Goal: Obtain resource: Download file/media

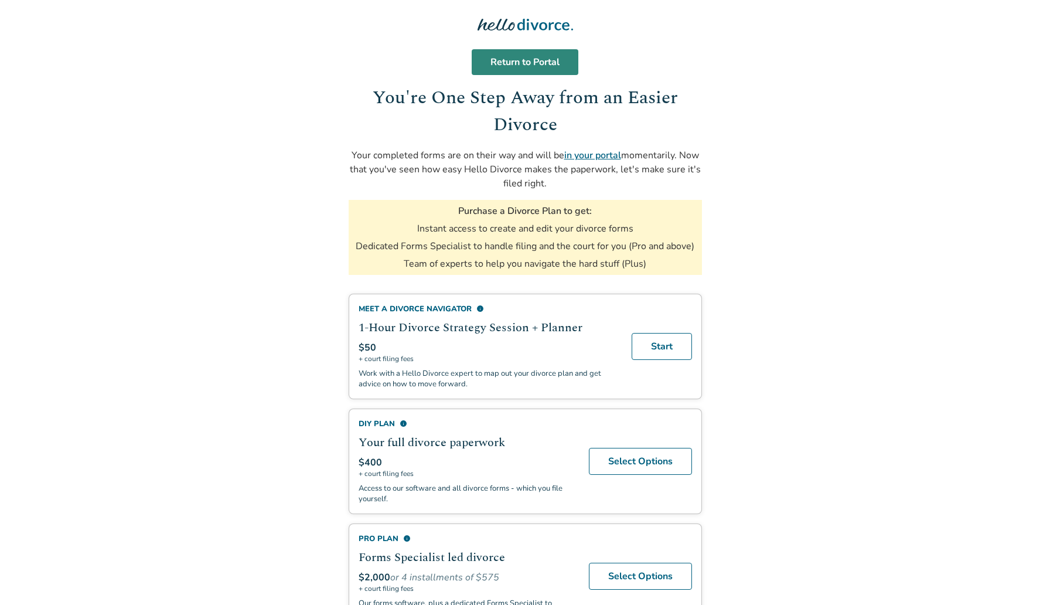
click at [527, 64] on link "Return to Portal" at bounding box center [525, 62] width 107 height 26
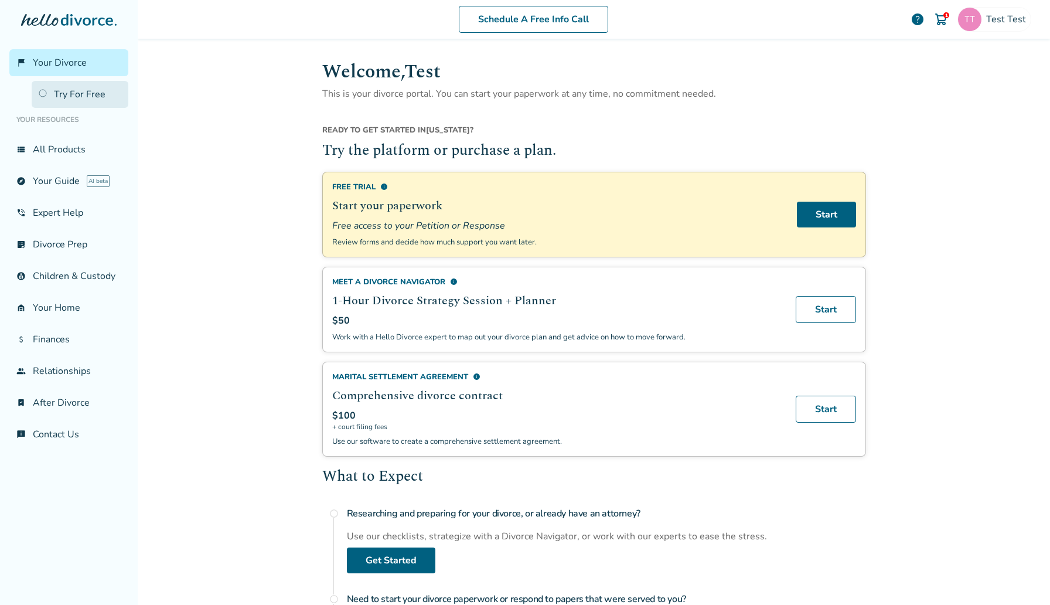
click at [98, 91] on link "Try For Free" at bounding box center [80, 94] width 97 height 27
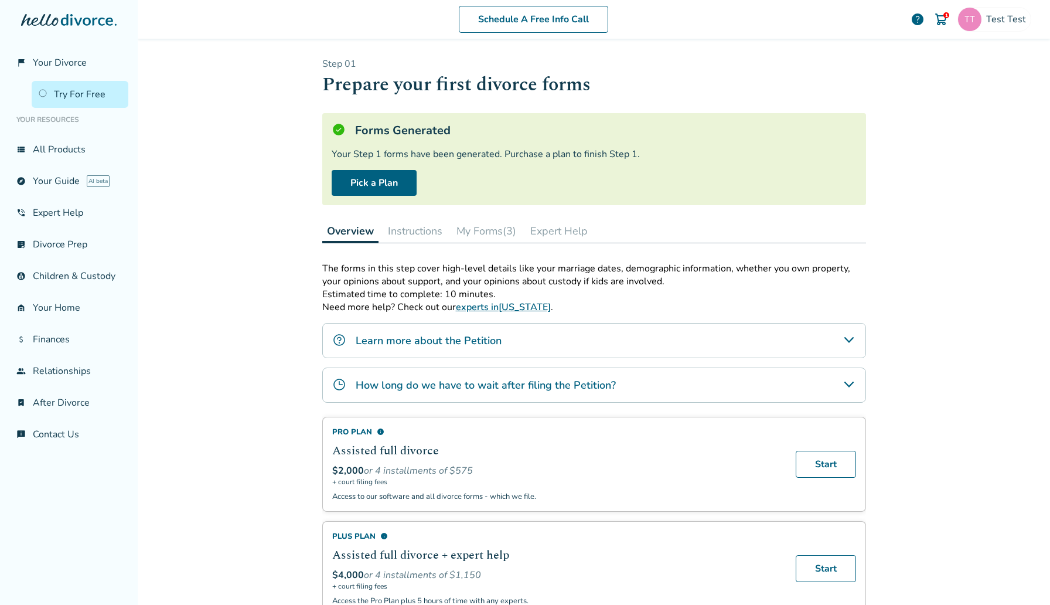
click at [507, 233] on button "My Forms (3)" at bounding box center [486, 230] width 69 height 23
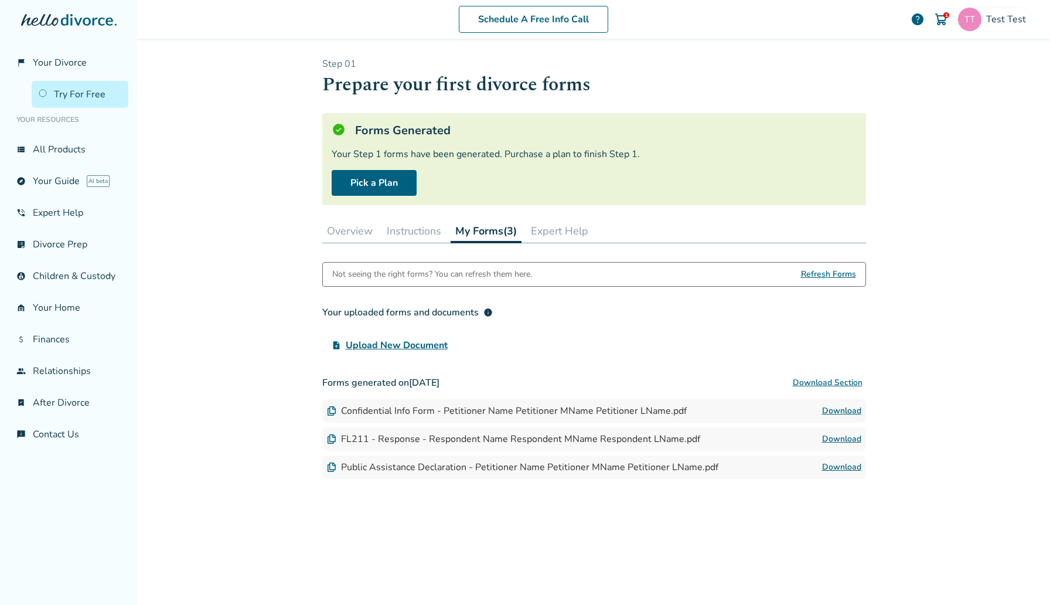
click at [806, 275] on span "Refresh Forms" at bounding box center [828, 274] width 55 height 23
click at [825, 273] on span "Refresh Forms" at bounding box center [828, 274] width 55 height 23
drag, startPoint x: 379, startPoint y: 415, endPoint x: 555, endPoint y: 413, distance: 176.4
click at [555, 413] on div "Confidential Info Form - Petitioner Name Petitioner MName Petitioner LName.pdf" at bounding box center [507, 410] width 360 height 13
click at [839, 406] on link "Download" at bounding box center [841, 411] width 39 height 14
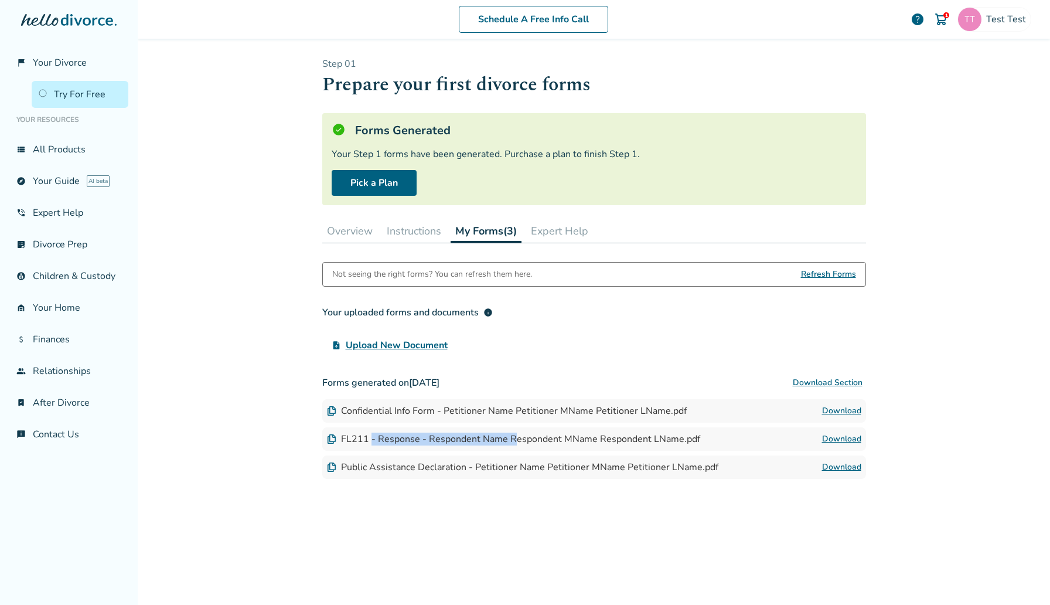
drag, startPoint x: 371, startPoint y: 441, endPoint x: 514, endPoint y: 441, distance: 143.0
click at [514, 441] on div "FL211 - Response - Respondent Name Respondent MName Respondent LName.pdf" at bounding box center [513, 438] width 373 height 13
click at [855, 436] on link "Download" at bounding box center [841, 439] width 39 height 14
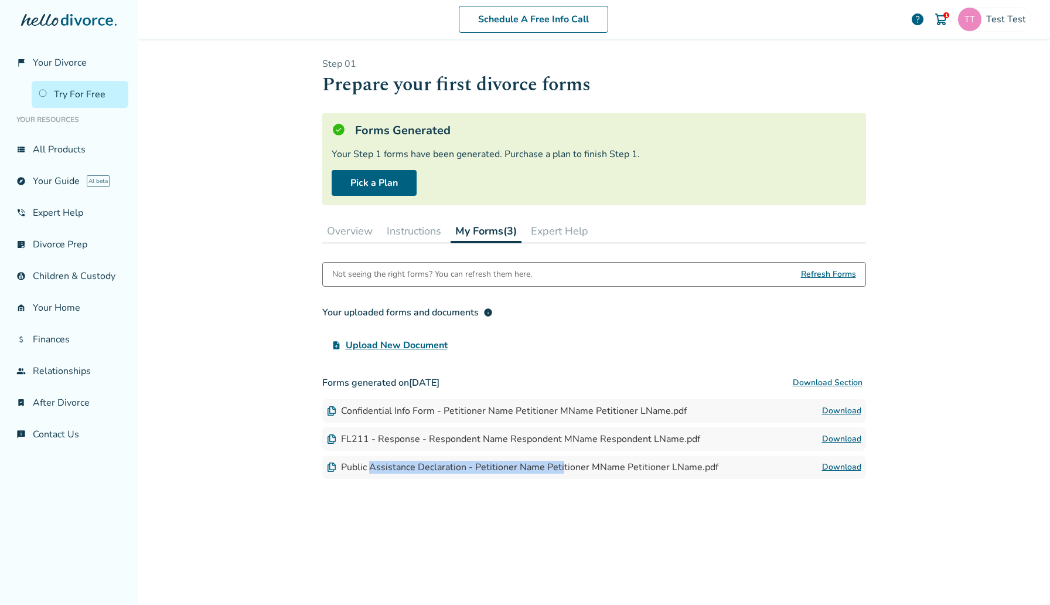
drag, startPoint x: 372, startPoint y: 472, endPoint x: 560, endPoint y: 471, distance: 188.1
click at [560, 471] on div "Public Assistance Declaration - Petitioner Name Petitioner MName Petitioner LNa…" at bounding box center [522, 467] width 391 height 13
click at [843, 467] on link "Download" at bounding box center [841, 467] width 39 height 14
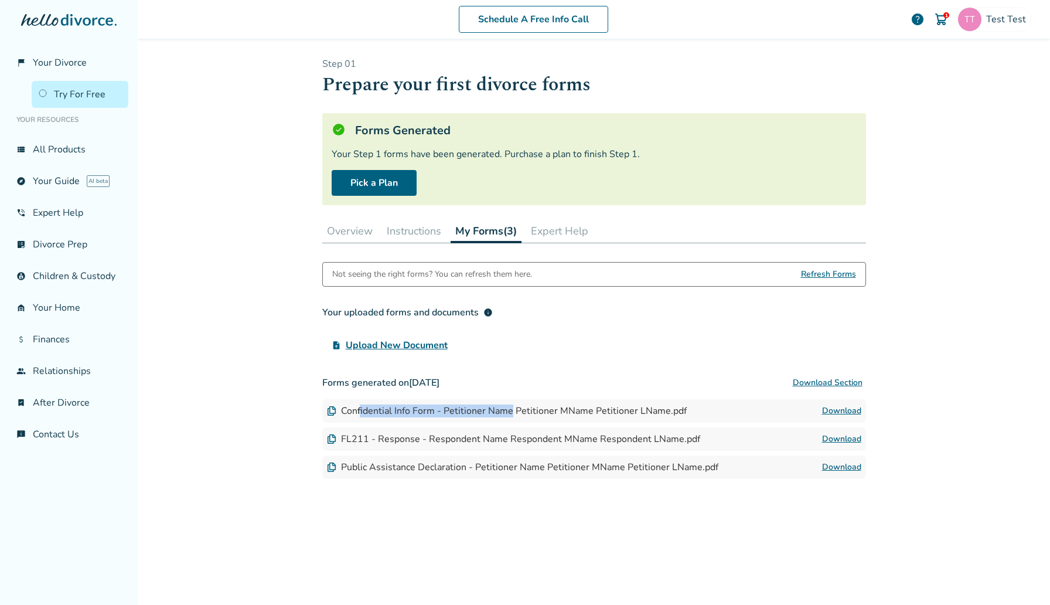
drag, startPoint x: 360, startPoint y: 408, endPoint x: 532, endPoint y: 408, distance: 172.3
click at [532, 408] on div "Confidential Info Form - Petitioner Name Petitioner MName Petitioner LName.pdf" at bounding box center [507, 410] width 360 height 13
drag, startPoint x: 638, startPoint y: 412, endPoint x: 433, endPoint y: 417, distance: 205.2
click at [433, 417] on div "Confidential Info Form - Petitioner Name Petitioner MName Petitioner LName.pdf …" at bounding box center [594, 410] width 544 height 23
click at [837, 406] on link "Download" at bounding box center [841, 411] width 39 height 14
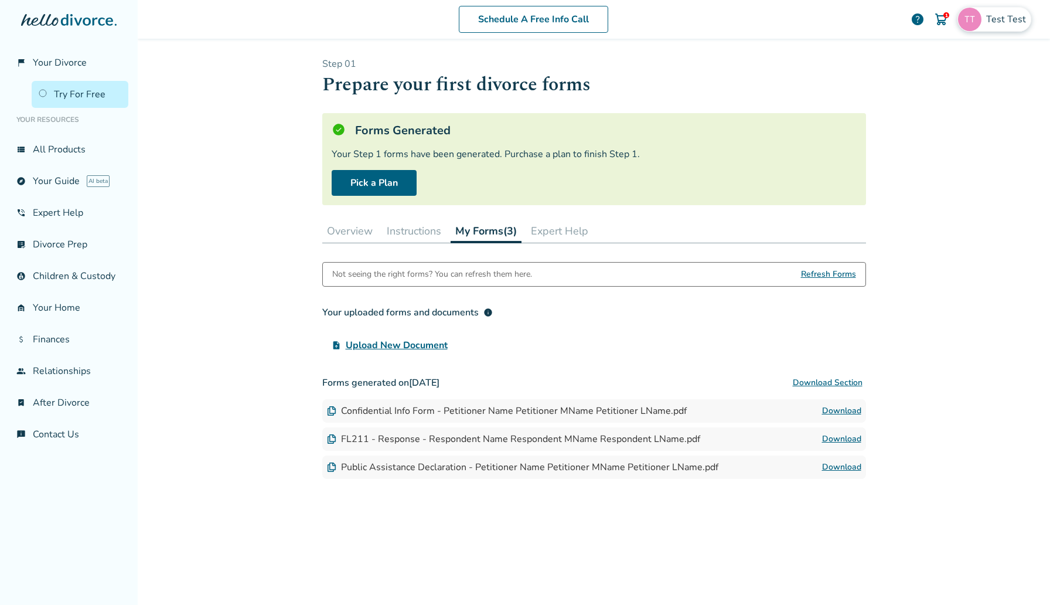
click at [1005, 10] on div "Test Test" at bounding box center [994, 19] width 74 height 25
click at [898, 199] on button "Sign Out" at bounding box center [897, 207] width 45 height 17
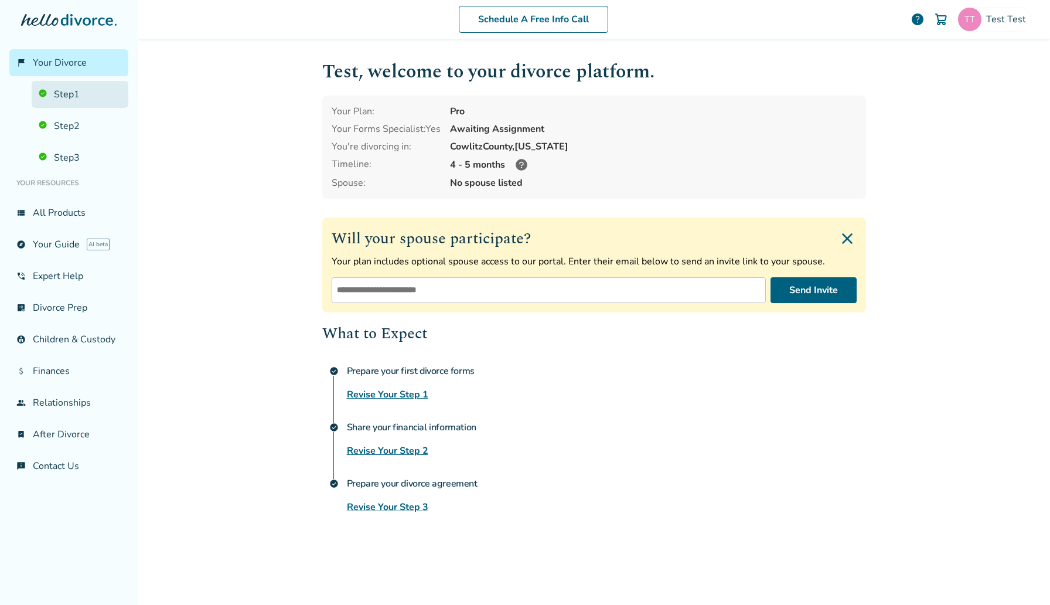
click at [83, 97] on link "Step 1" at bounding box center [80, 94] width 97 height 27
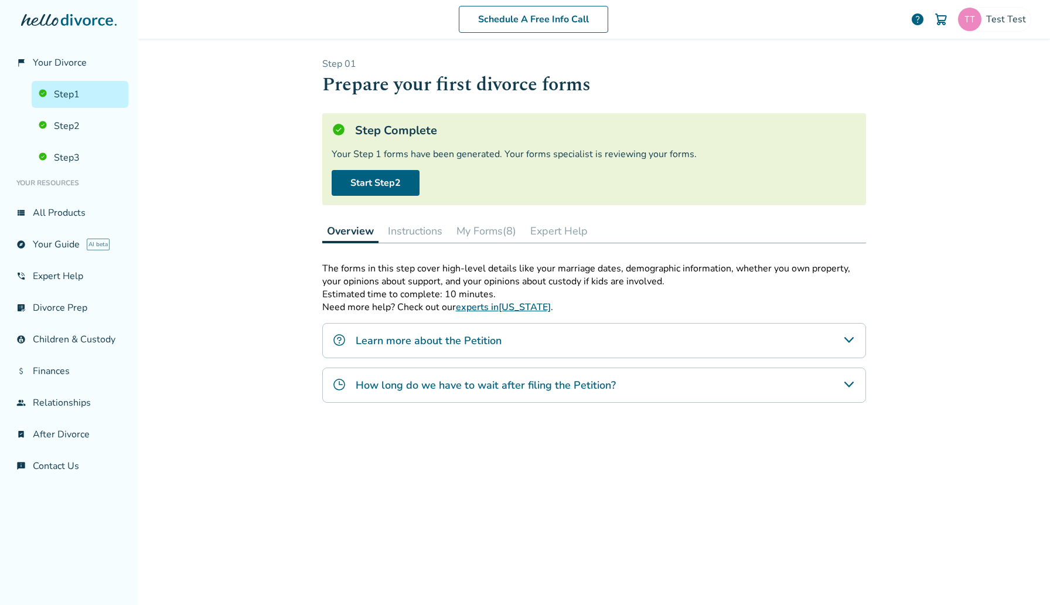
click at [500, 224] on button "My Forms (8)" at bounding box center [486, 230] width 69 height 23
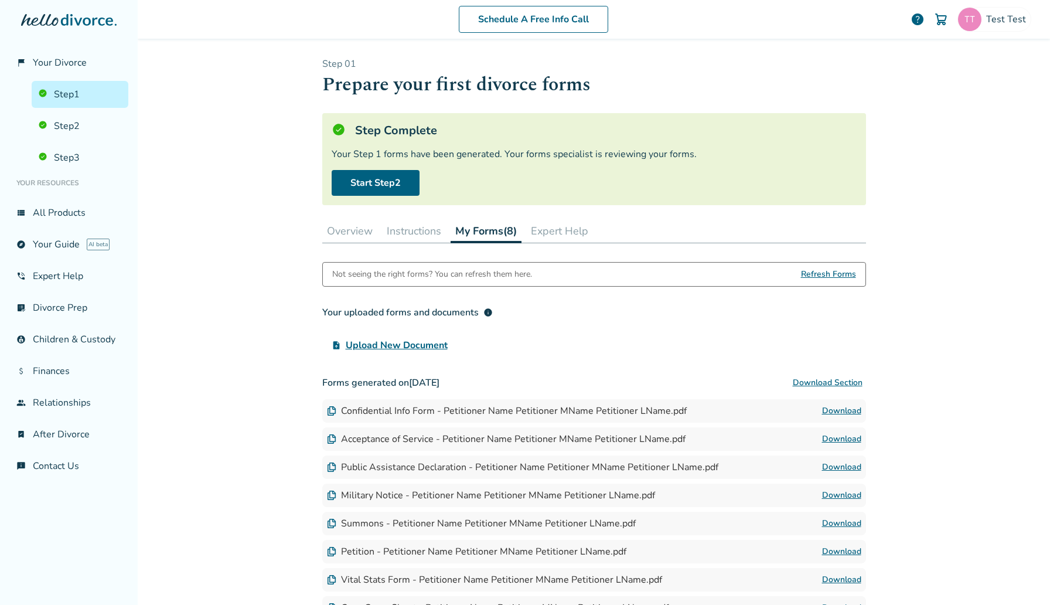
click at [250, 226] on div "Schedule A Free Info Call Test Test help Schedule A Free Call Test Test [EMAIL_…" at bounding box center [594, 302] width 912 height 605
click at [339, 233] on button "Overview" at bounding box center [349, 230] width 55 height 23
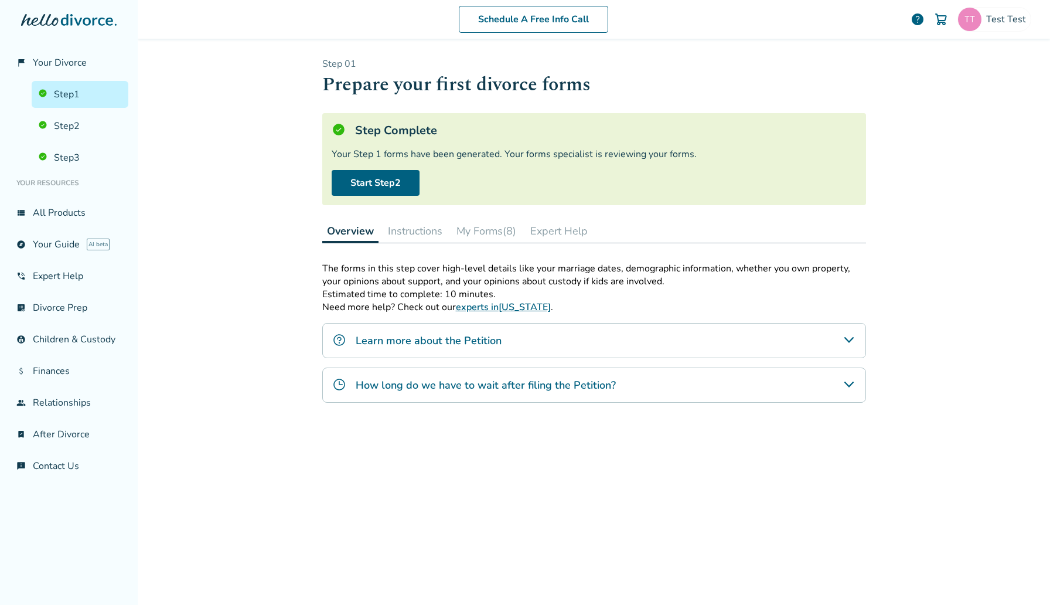
click at [425, 231] on button "Instructions" at bounding box center [415, 230] width 64 height 23
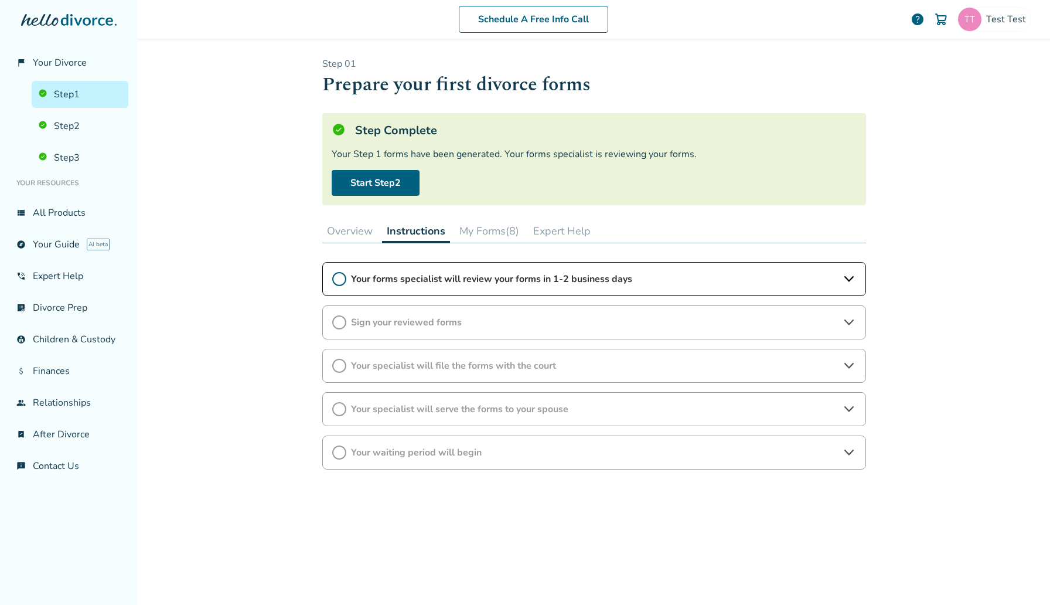
click at [483, 231] on button "My Forms (8)" at bounding box center [489, 230] width 69 height 23
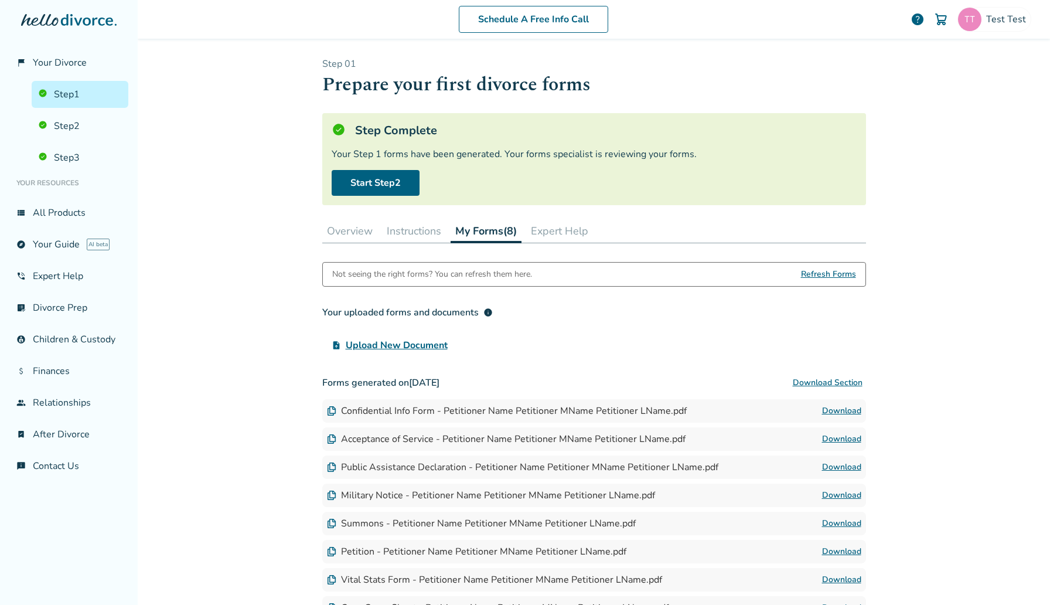
click at [582, 231] on button "Expert Help" at bounding box center [559, 230] width 67 height 23
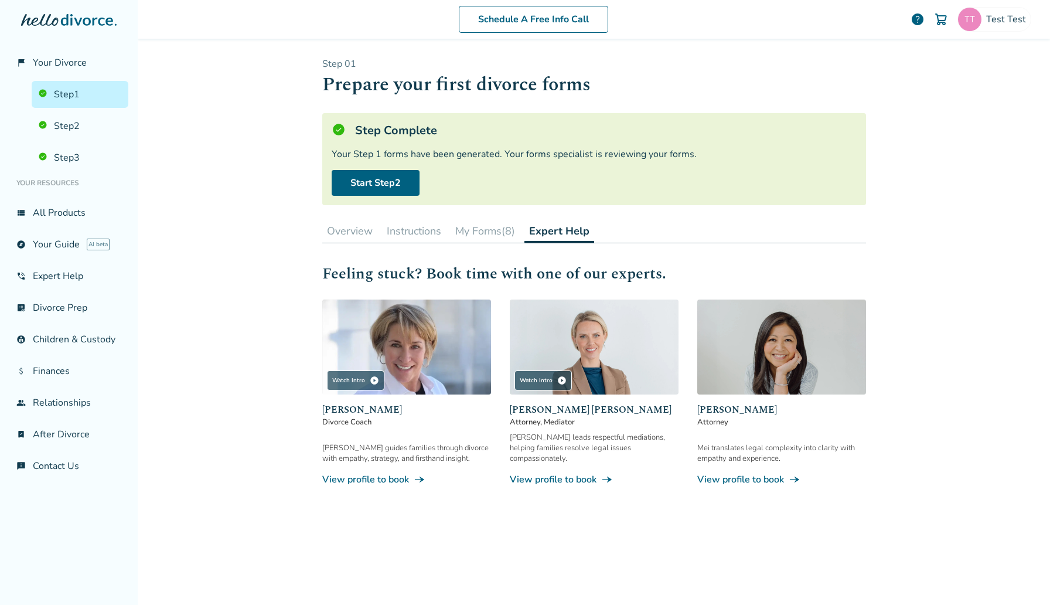
click at [350, 222] on button "Overview" at bounding box center [349, 230] width 55 height 23
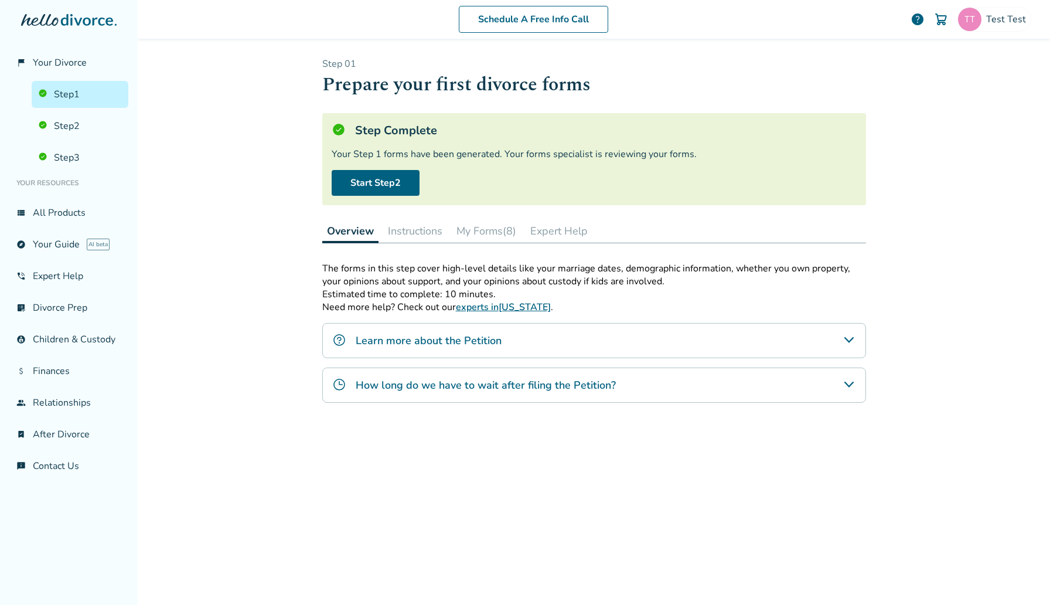
click at [287, 221] on div "Schedule A Free Info Call Test Test help Schedule A Free Call Test Test [EMAIL_…" at bounding box center [594, 302] width 912 height 605
click at [401, 233] on button "Instructions" at bounding box center [415, 230] width 64 height 23
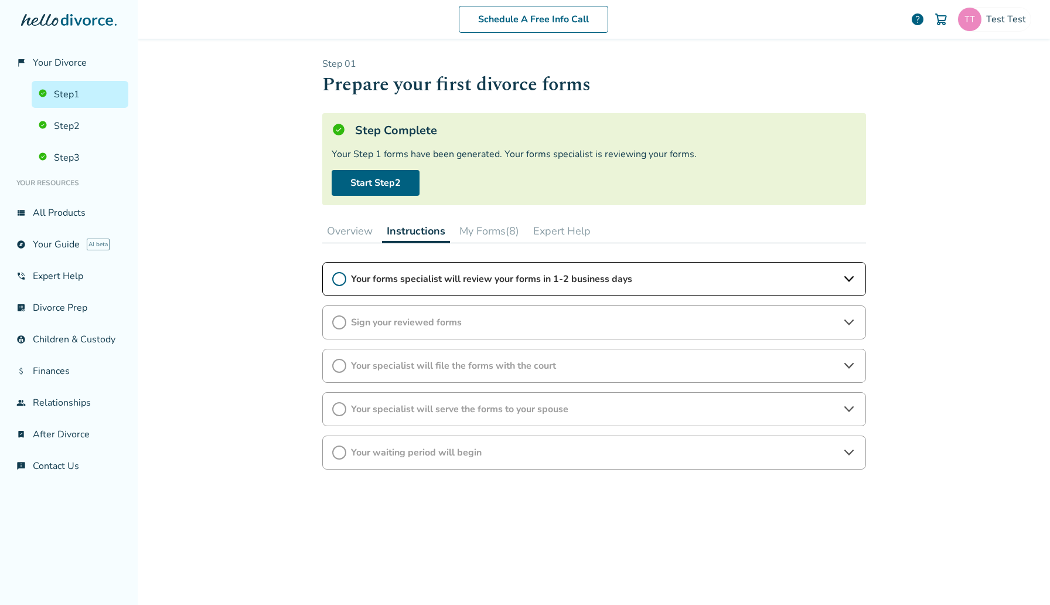
click at [500, 238] on button "My Forms (8)" at bounding box center [489, 230] width 69 height 23
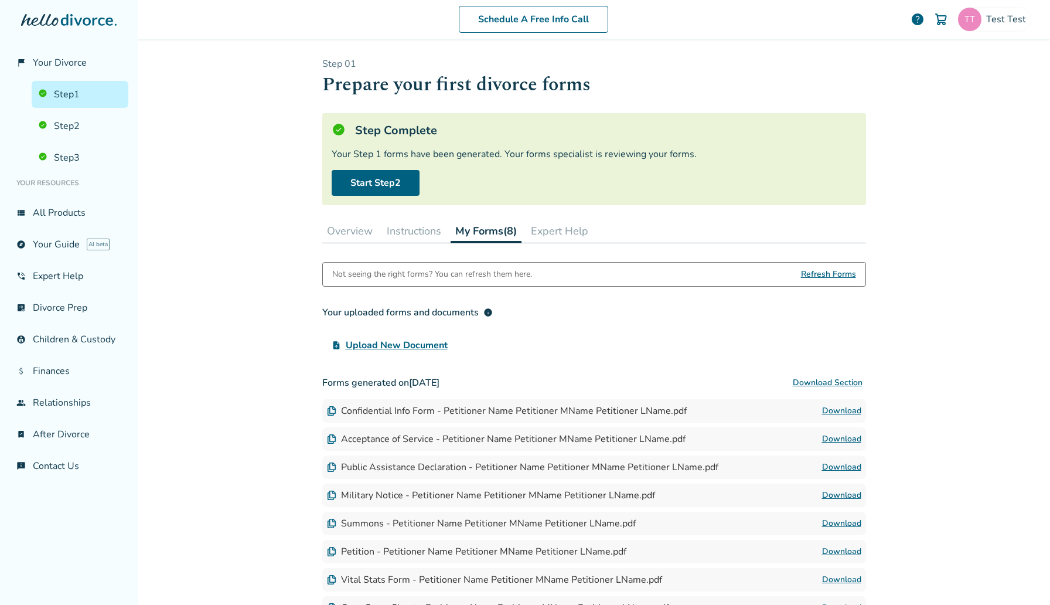
scroll to position [115, 0]
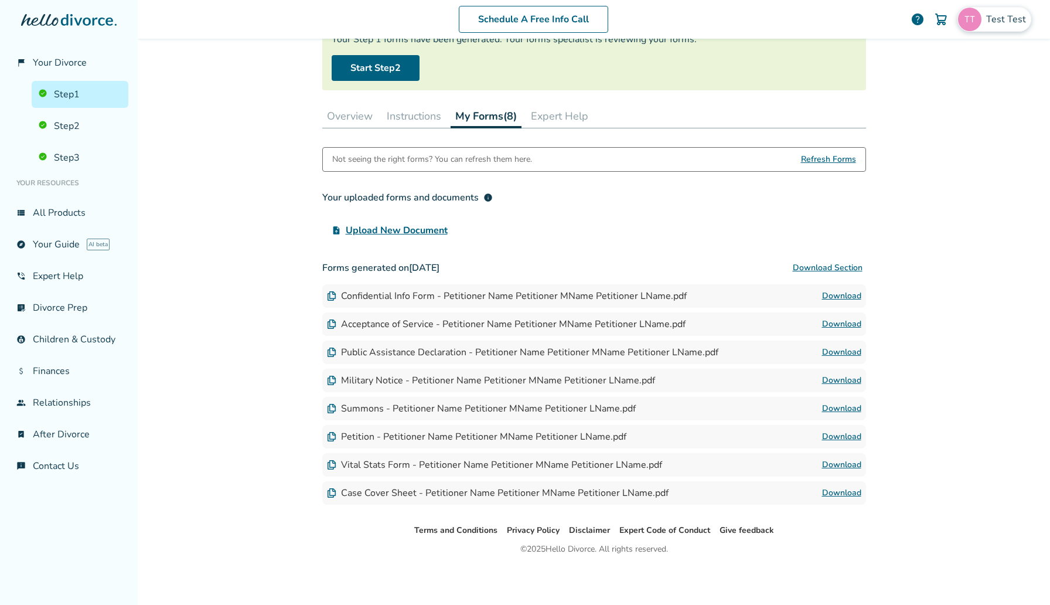
click at [994, 25] on span "Test Test" at bounding box center [1008, 19] width 45 height 13
click at [945, 71] on span "[EMAIL_ADDRESS][DOMAIN_NAME]" at bounding box center [953, 73] width 156 height 26
copy span "[EMAIL_ADDRESS][DOMAIN_NAME]"
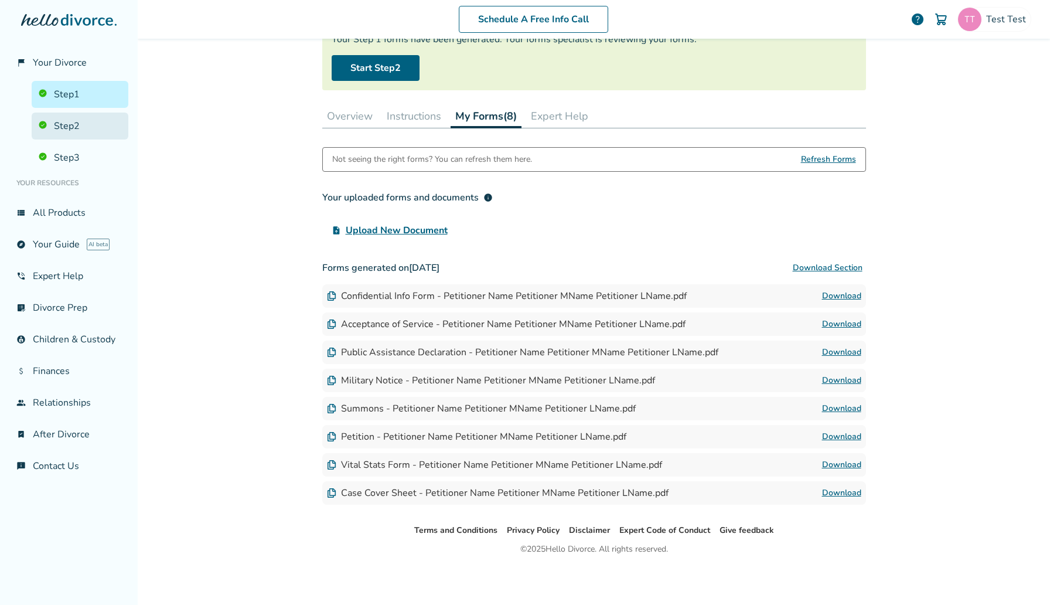
click at [80, 127] on link "Step 2" at bounding box center [80, 126] width 97 height 27
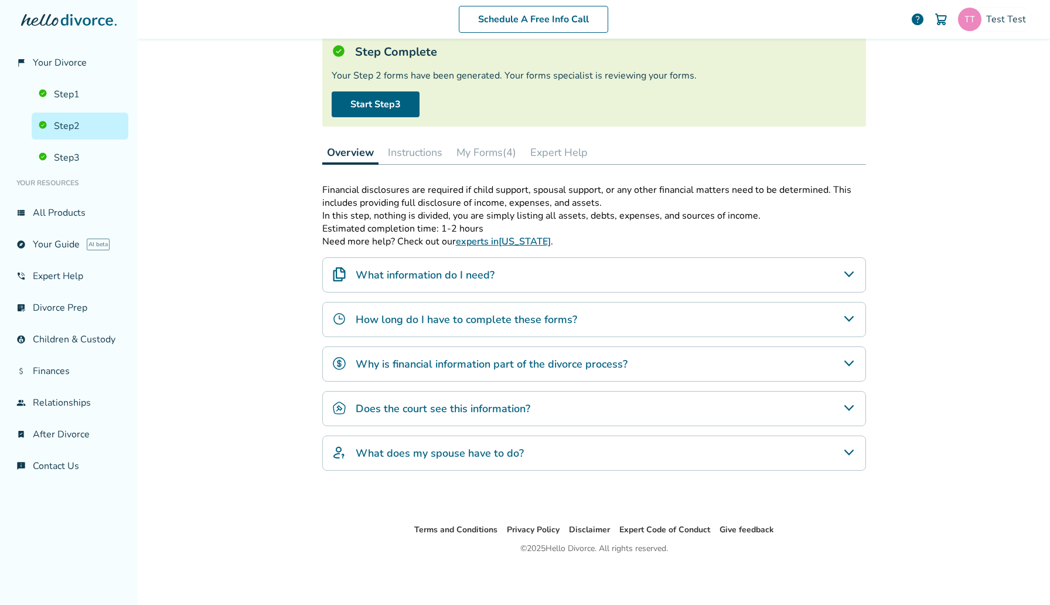
scroll to position [57, 0]
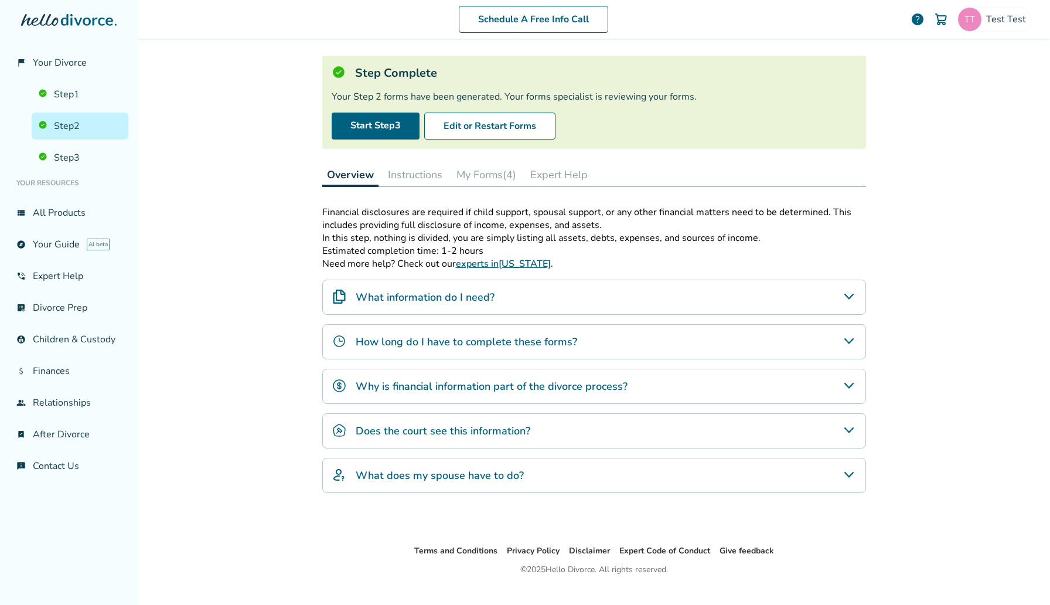
click at [492, 174] on button "My Forms (4)" at bounding box center [486, 174] width 69 height 23
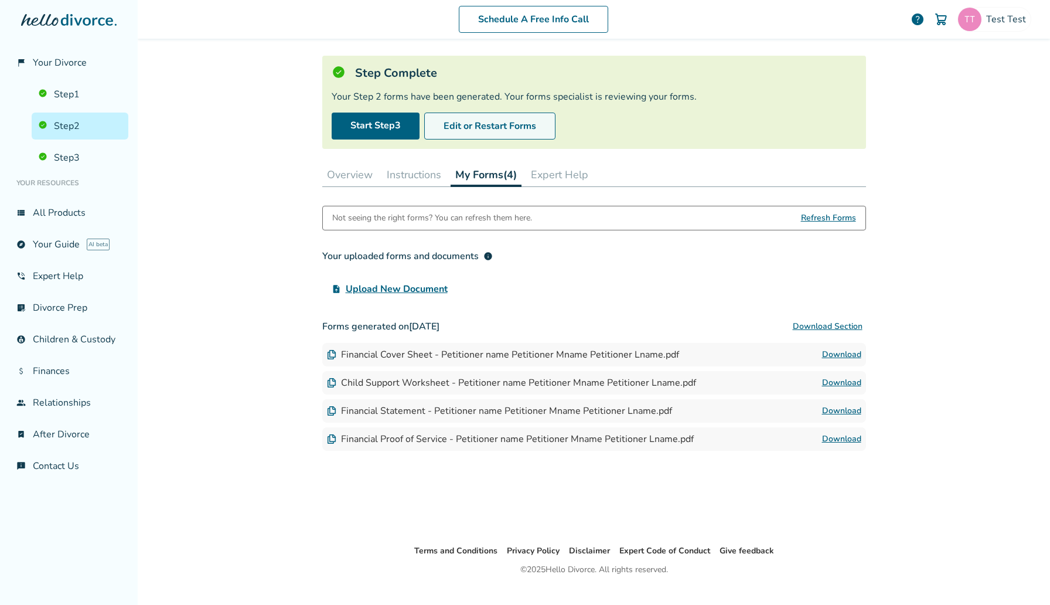
click at [503, 120] on button "Edit or Restart Forms" at bounding box center [489, 126] width 131 height 27
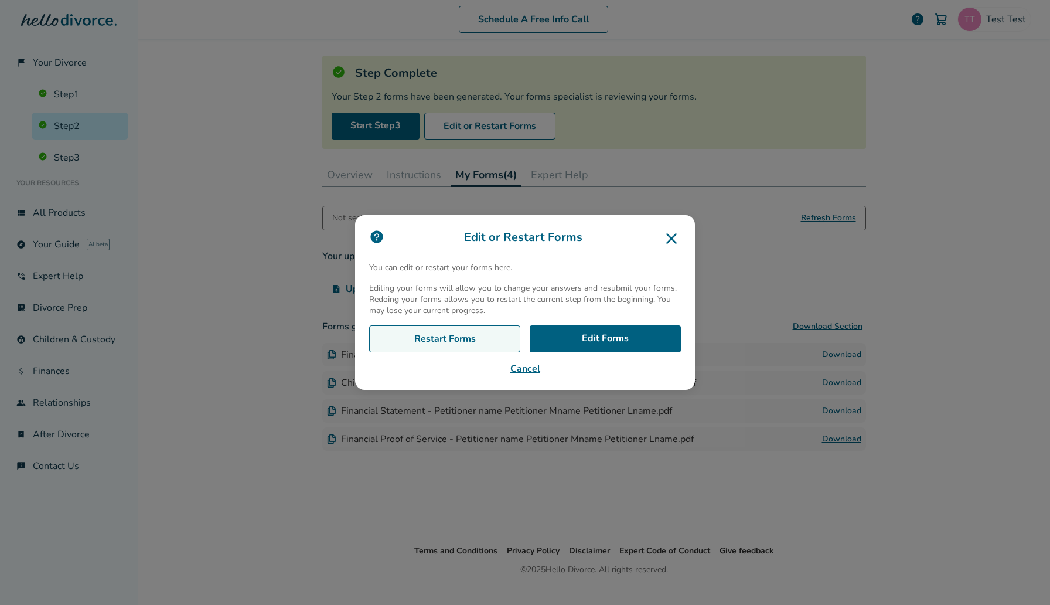
click at [475, 337] on link "Restart Forms" at bounding box center [444, 338] width 151 height 27
